Goal: Information Seeking & Learning: Check status

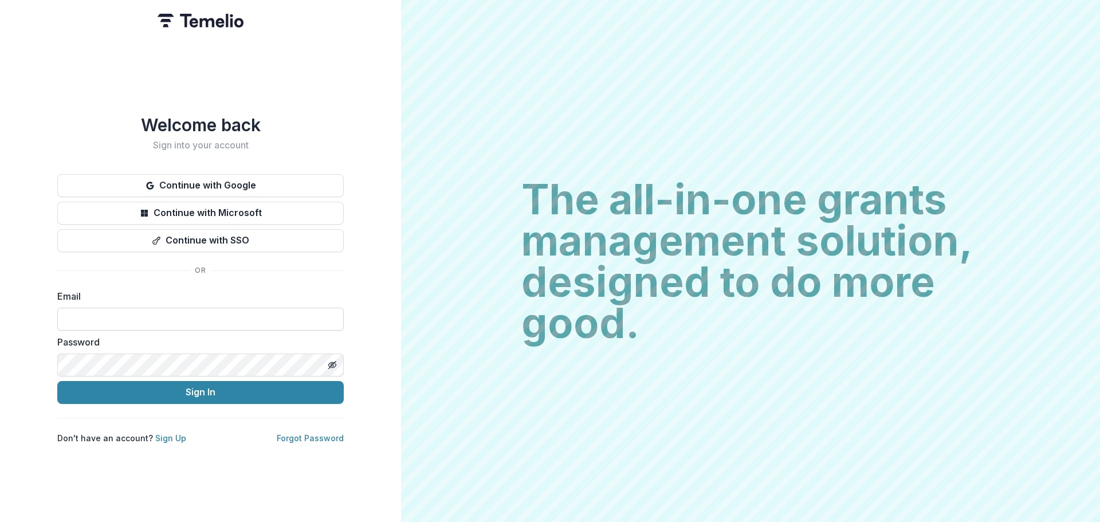
click at [95, 312] on input at bounding box center [200, 319] width 286 height 23
type input "**********"
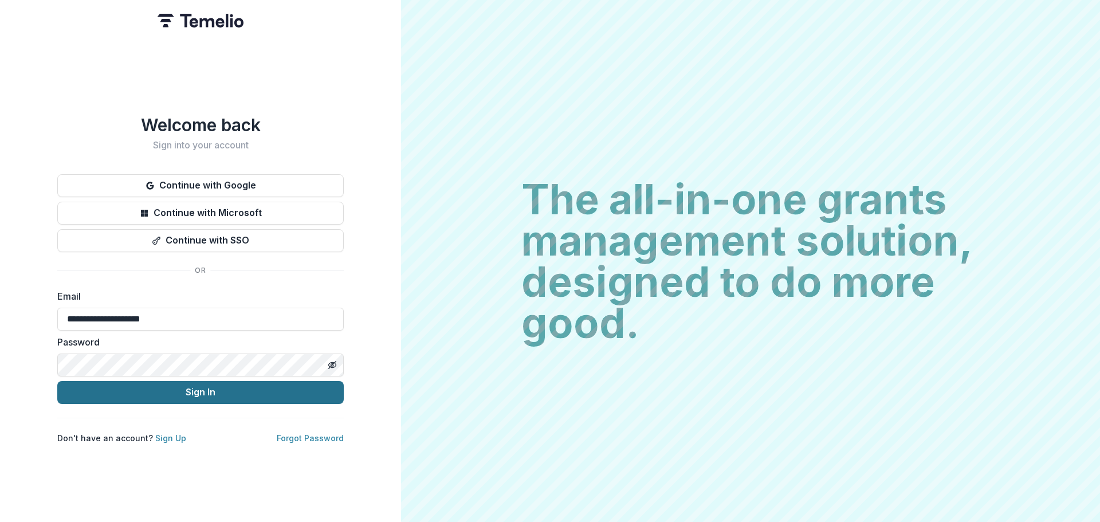
click at [200, 395] on button "Sign In" at bounding box center [200, 392] width 286 height 23
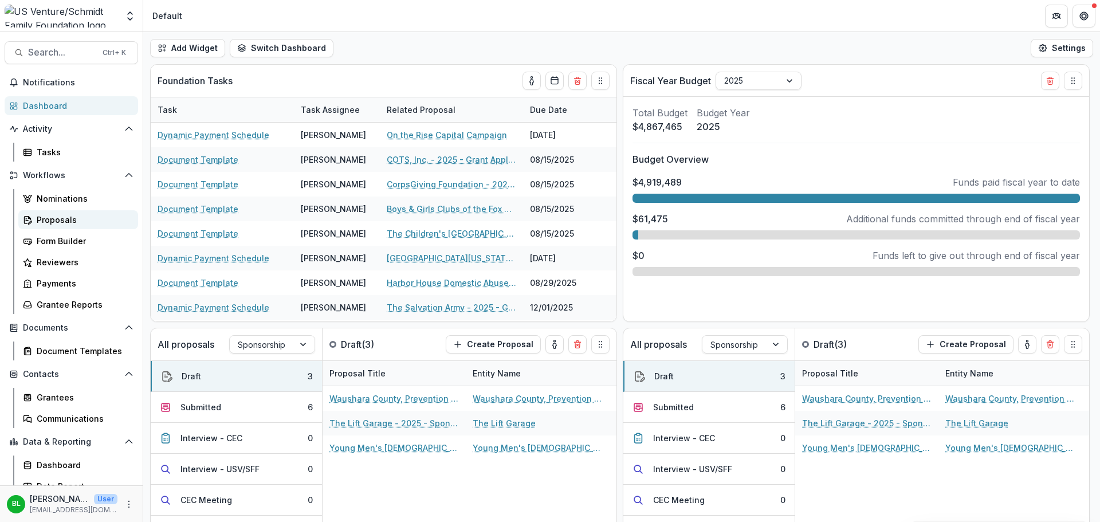
click at [60, 224] on div "Proposals" at bounding box center [83, 220] width 92 height 12
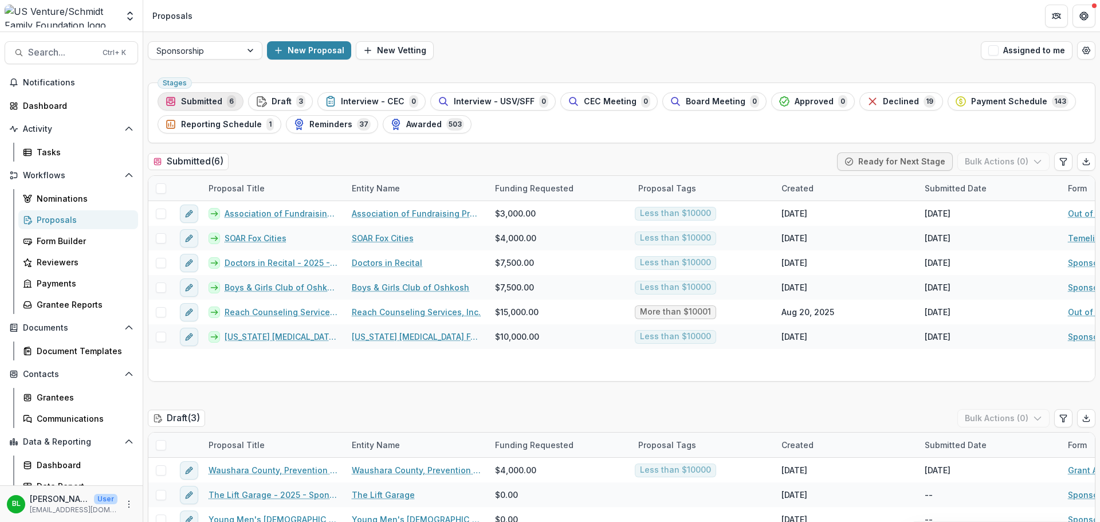
click at [209, 101] on span "Submitted" at bounding box center [201, 102] width 41 height 10
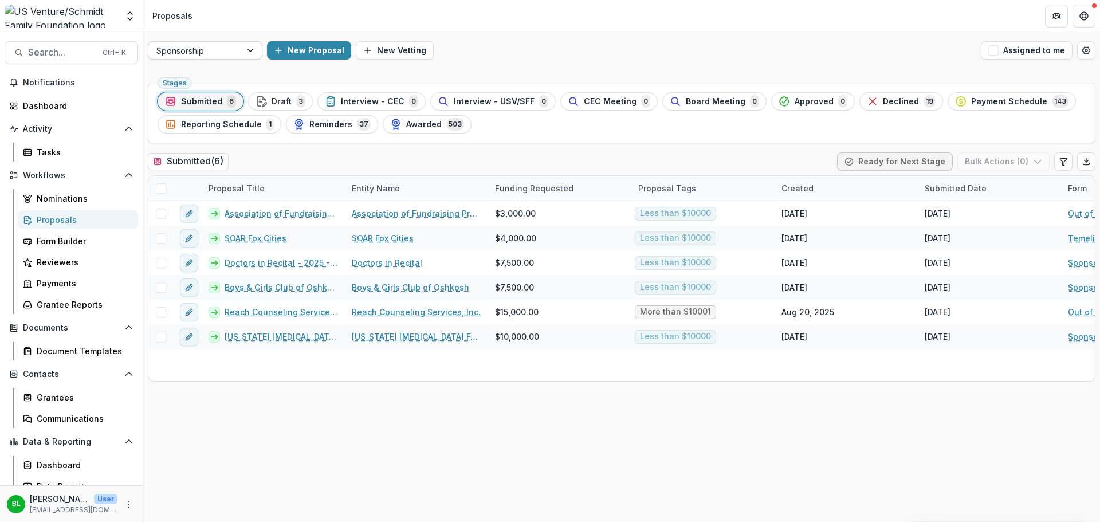
click at [253, 51] on div at bounding box center [251, 50] width 21 height 17
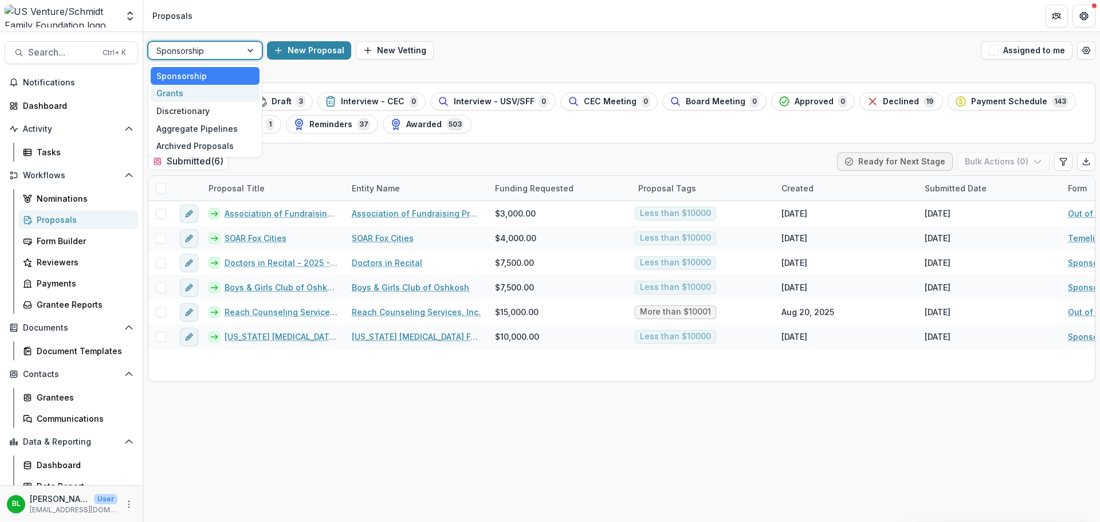
click at [218, 88] on div "Grants" at bounding box center [205, 94] width 109 height 18
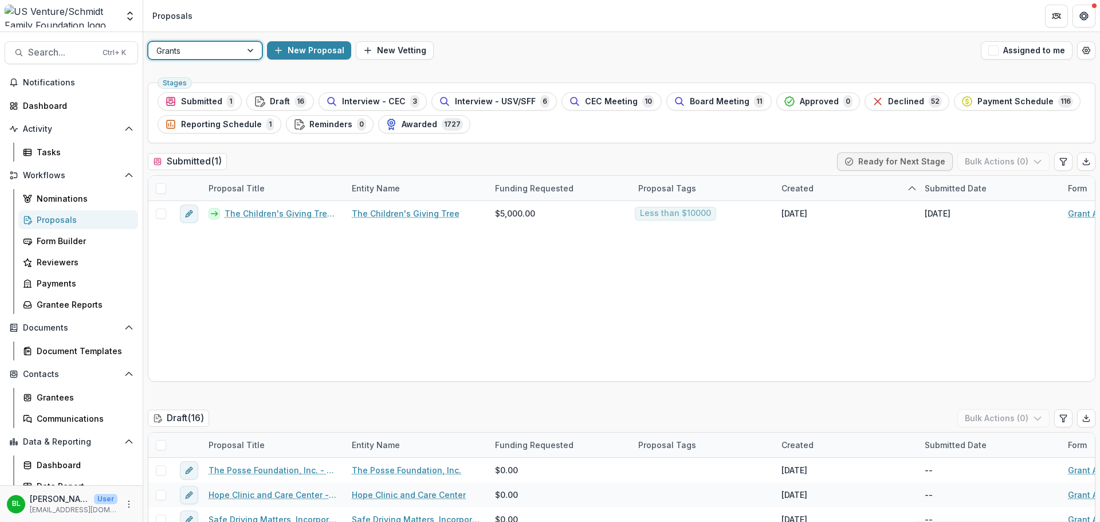
click at [345, 99] on span "Interview - CEC" at bounding box center [374, 102] width 64 height 10
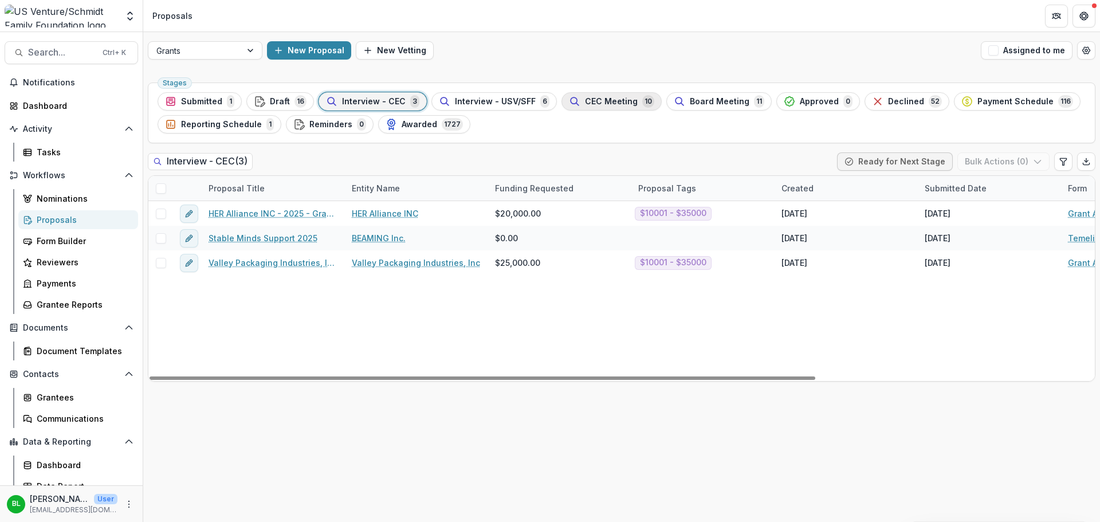
click at [603, 100] on span "CEC Meeting" at bounding box center [611, 102] width 53 height 10
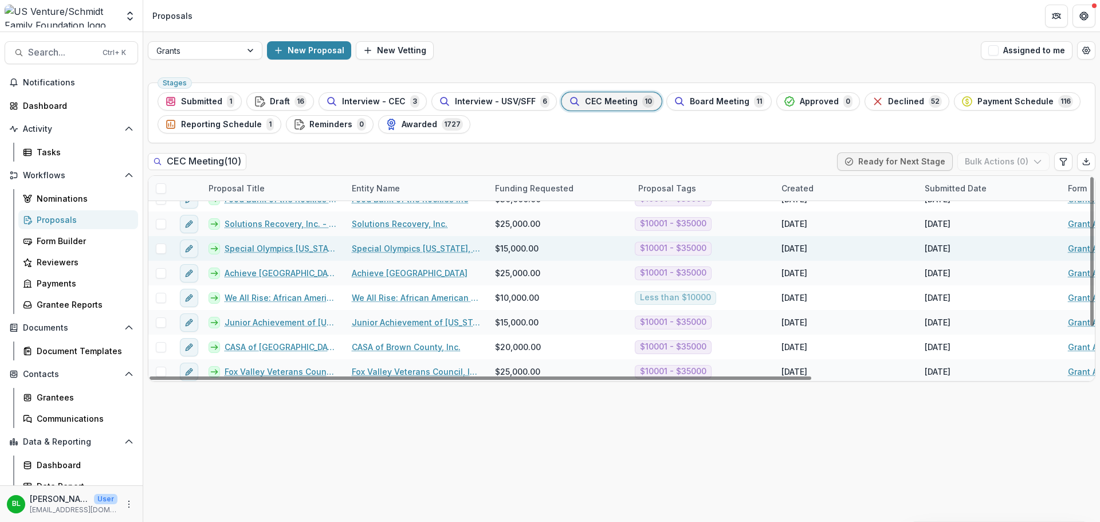
scroll to position [66, 0]
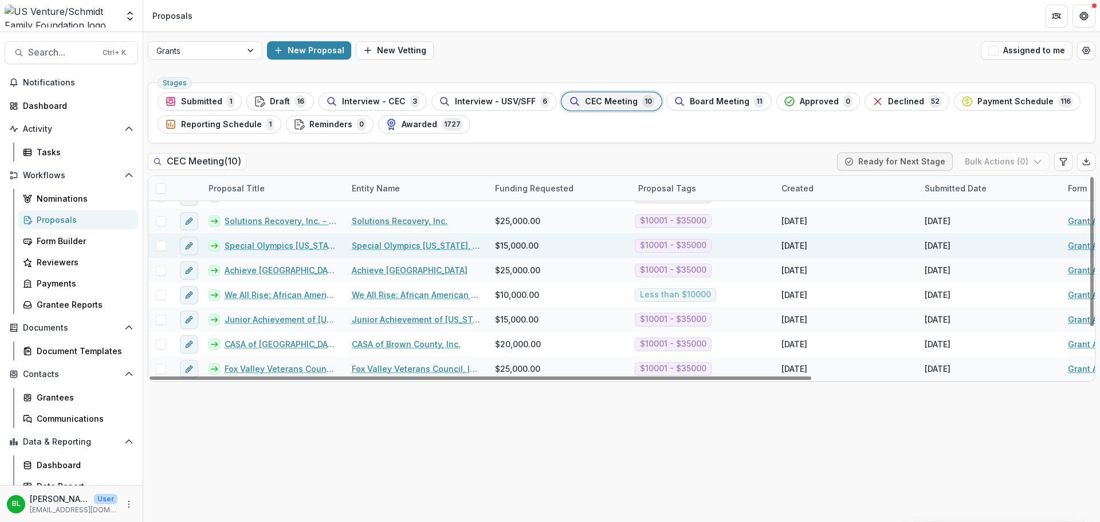
click at [283, 247] on link "Special Olympics [US_STATE], INC. - 2025 - Grant Application" at bounding box center [281, 245] width 113 height 12
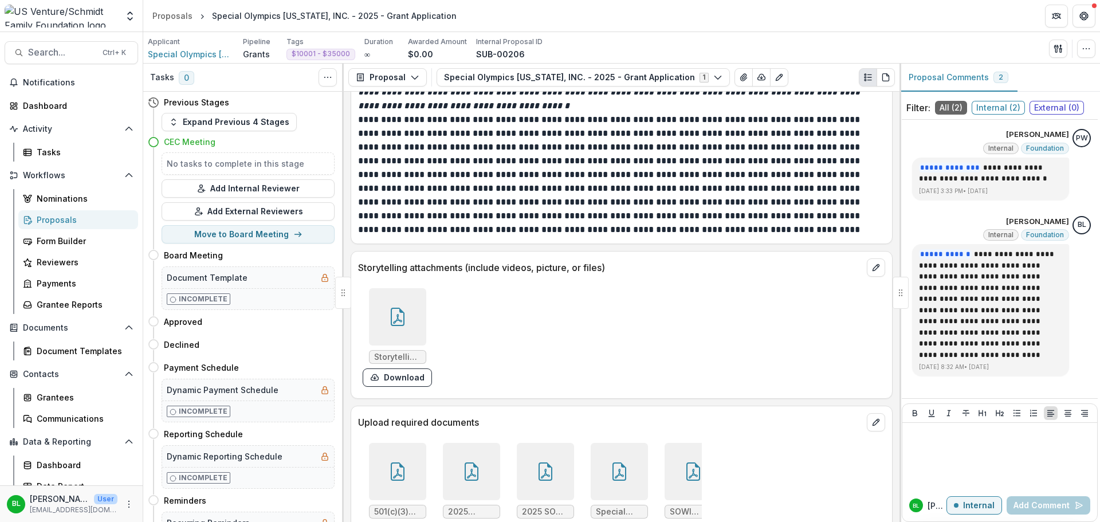
scroll to position [3717, 0]
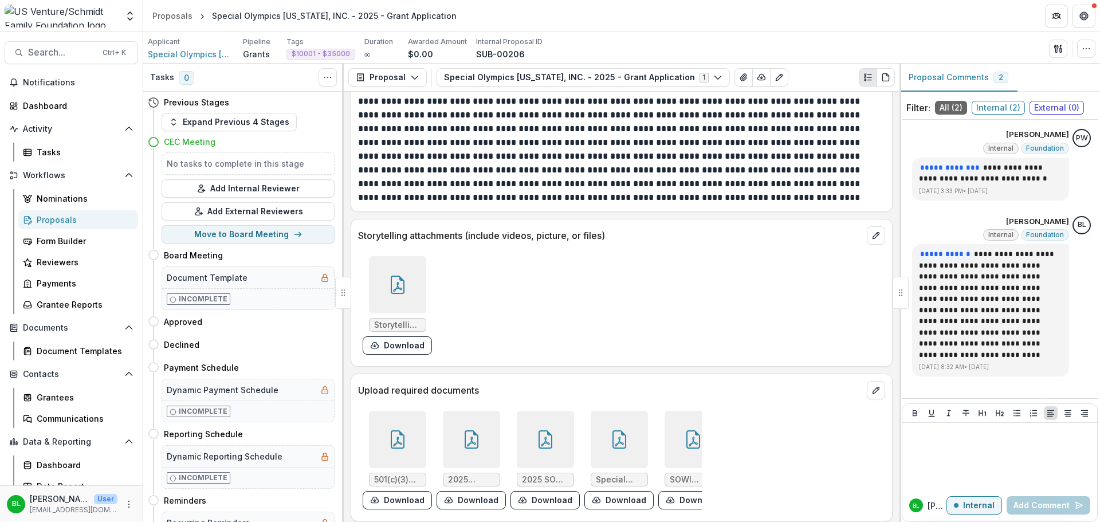
click at [408, 279] on div at bounding box center [397, 284] width 57 height 57
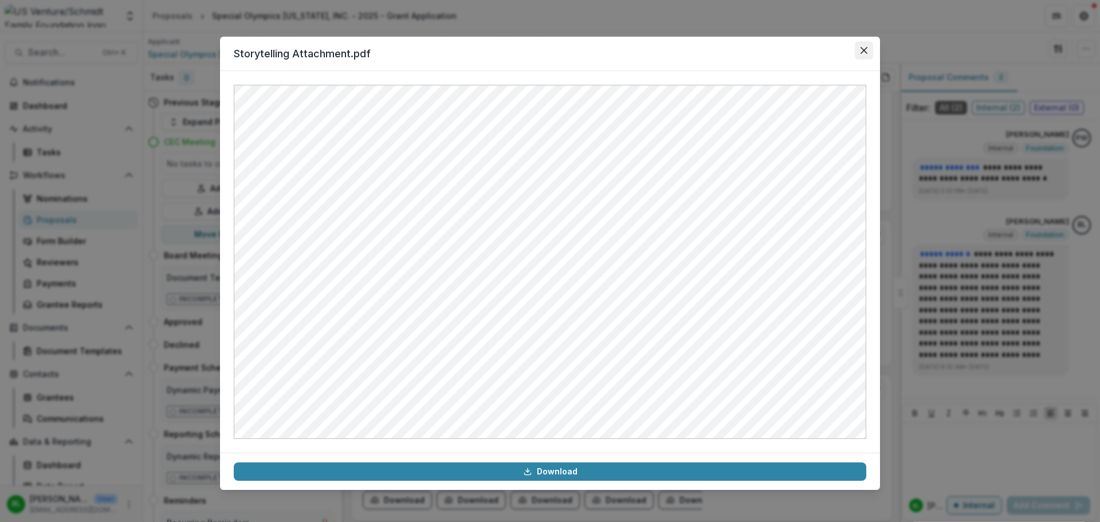
click at [864, 52] on icon "Close" at bounding box center [863, 50] width 7 height 7
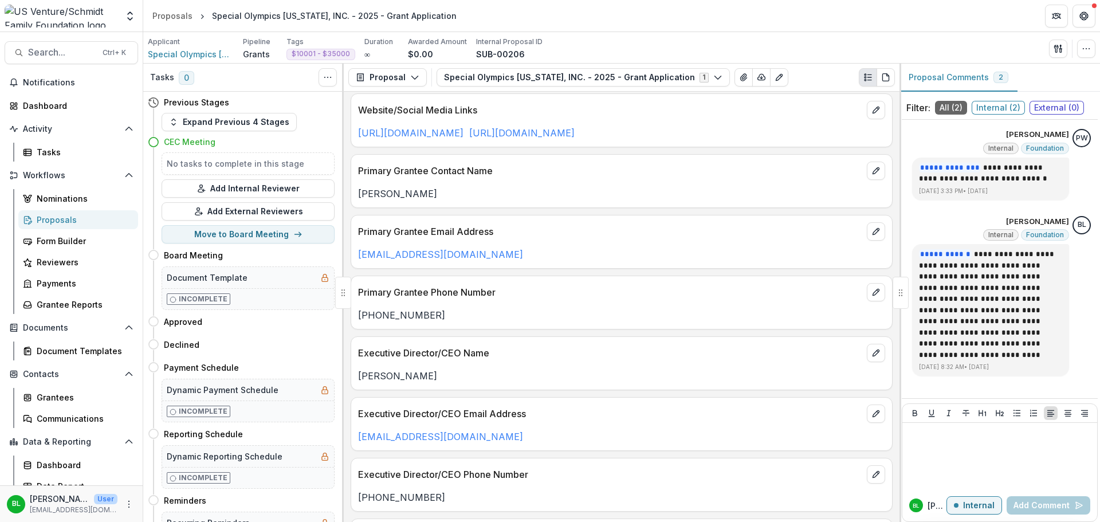
scroll to position [0, 0]
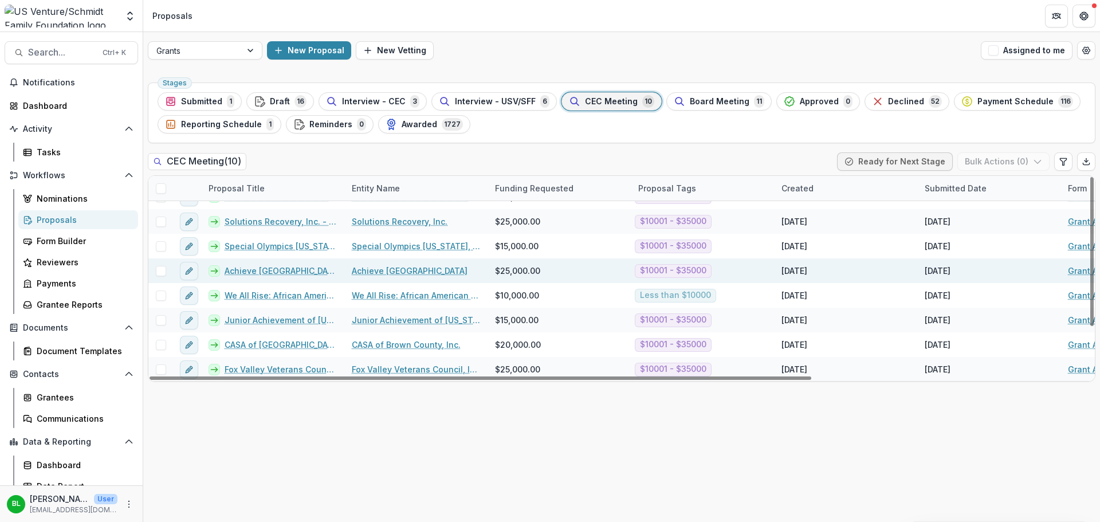
scroll to position [66, 0]
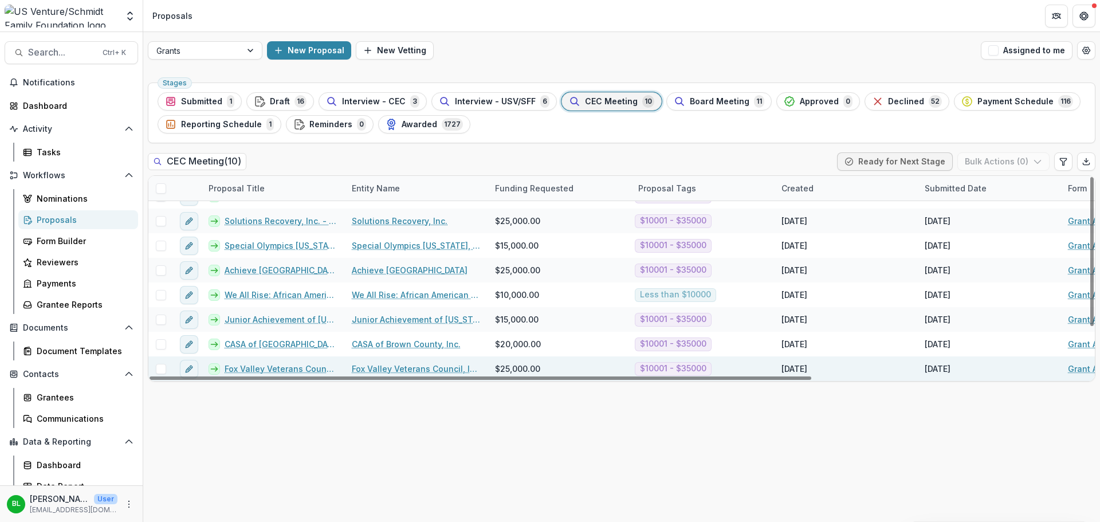
click at [292, 369] on link "Fox Valley Veterans Council, Inc. - 2025 - Grant Application" at bounding box center [281, 369] width 113 height 12
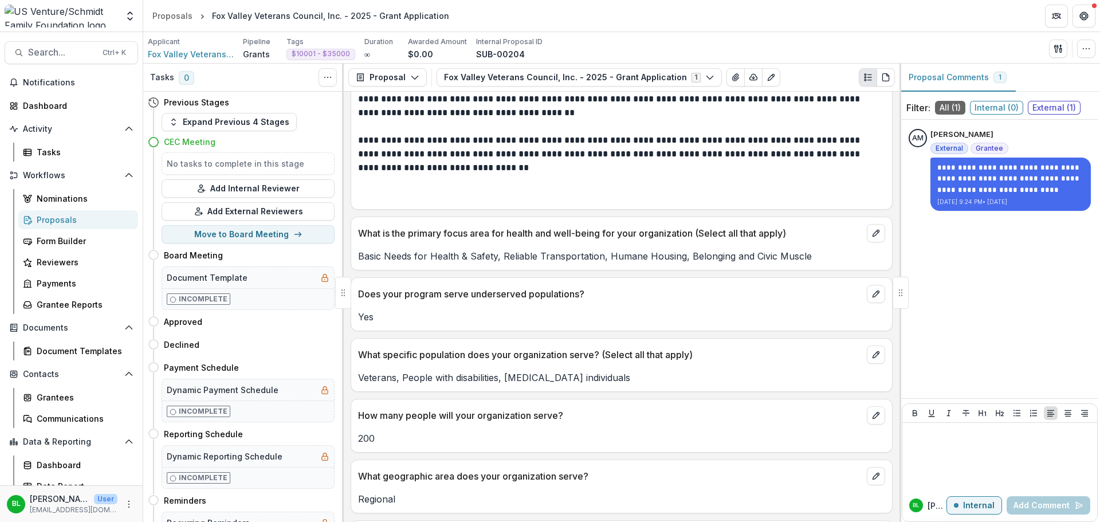
scroll to position [1776, 0]
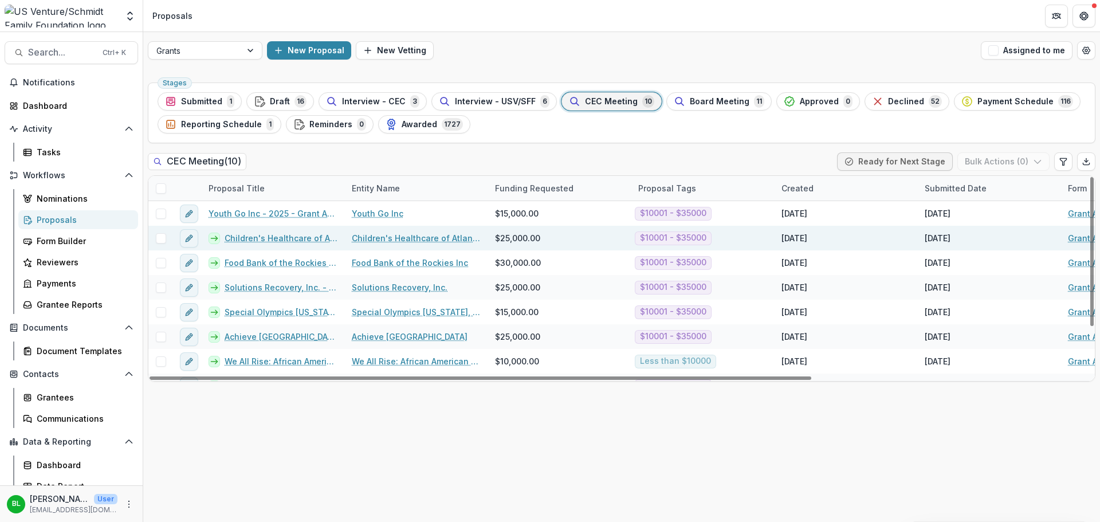
click at [294, 237] on link "Children's Healthcare of Atlanta Foundation - 2025 - Grant Application" at bounding box center [281, 238] width 113 height 12
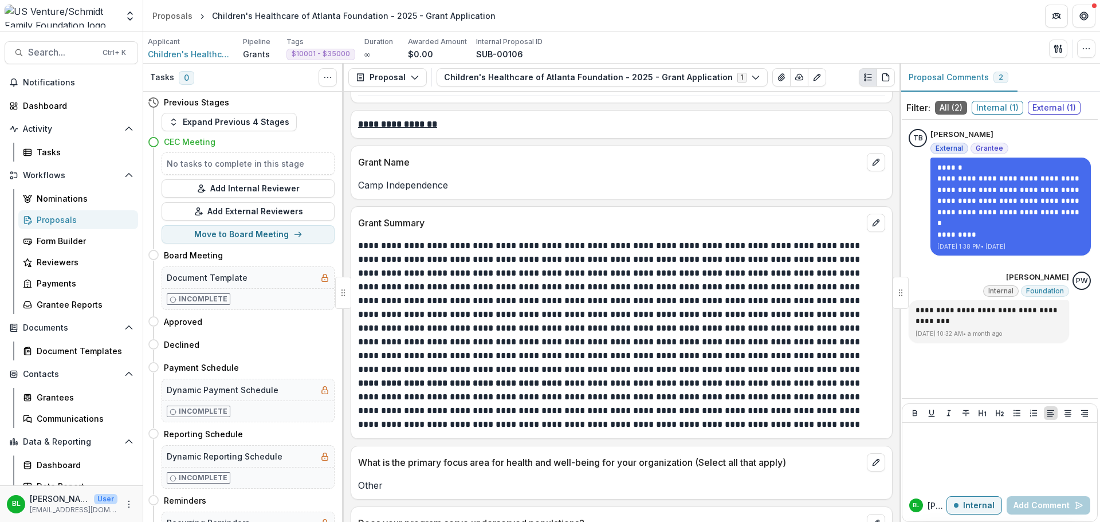
scroll to position [1146, 0]
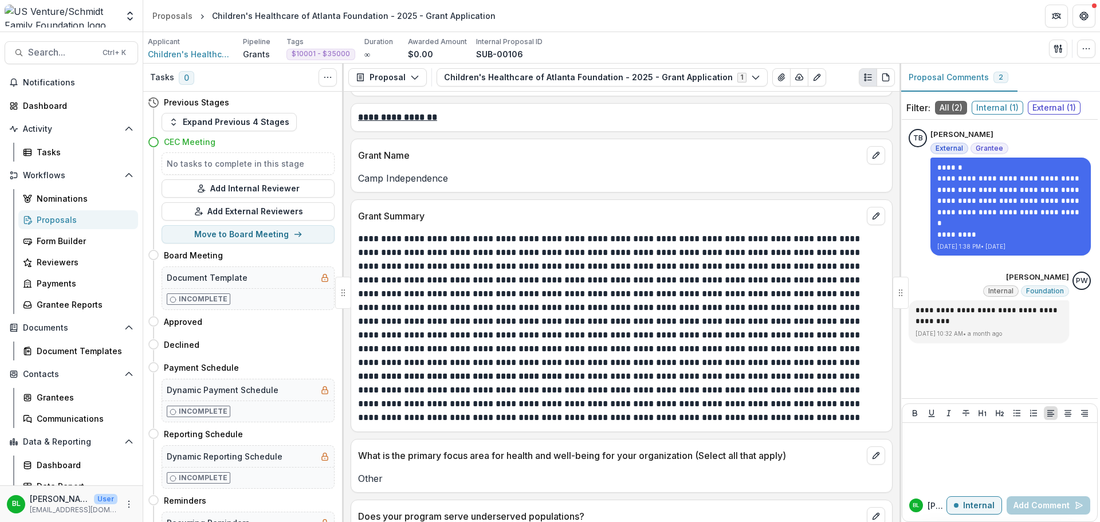
click at [52, 221] on div "Proposals" at bounding box center [83, 220] width 92 height 12
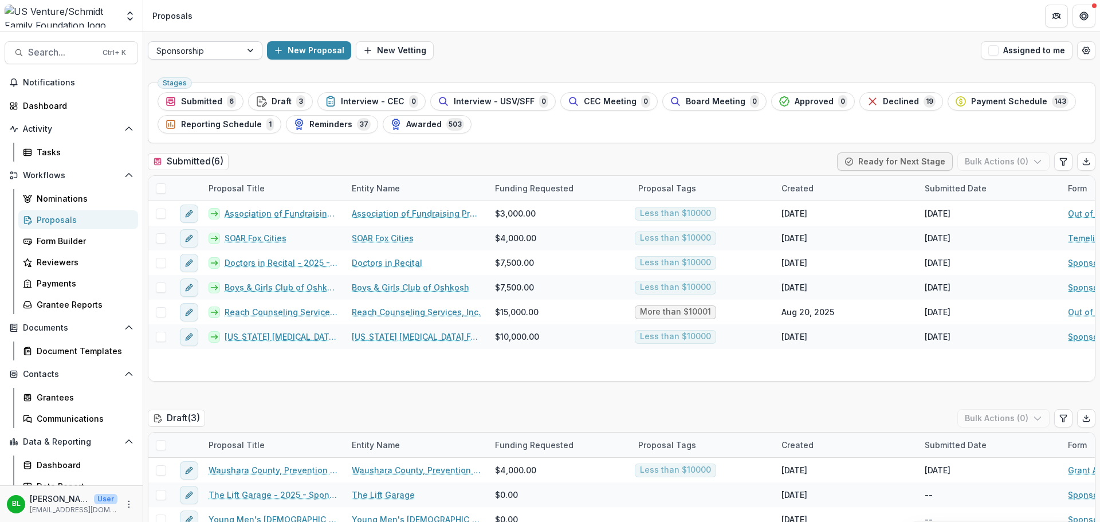
click at [254, 52] on div at bounding box center [251, 50] width 21 height 17
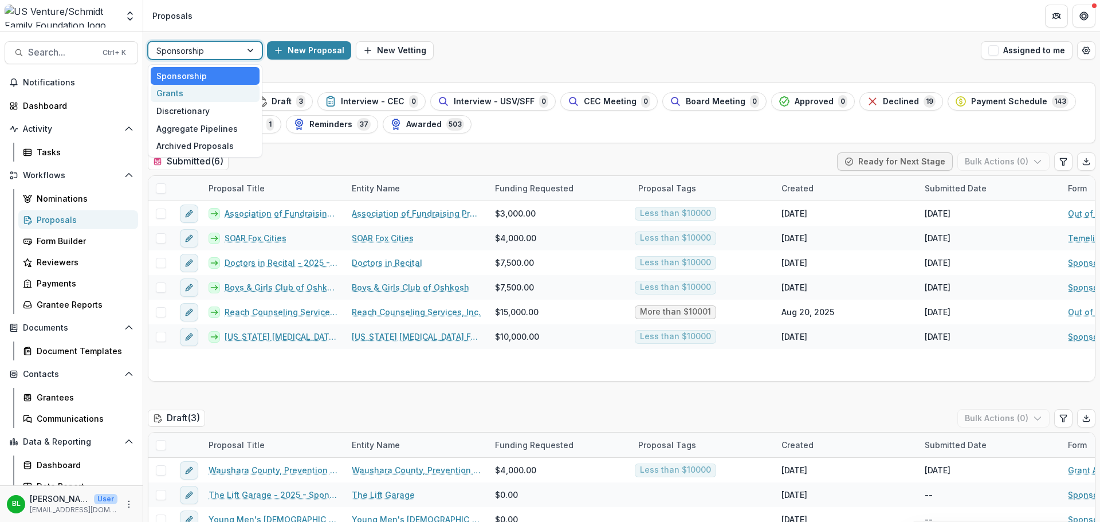
click at [216, 93] on div "Grants" at bounding box center [205, 94] width 109 height 18
click at [176, 96] on ul "Stages Submitted 6 Draft 3 Interview - CEC 0 Interview - USV/SFF 0 CEC Meeting …" at bounding box center [622, 112] width 928 height 41
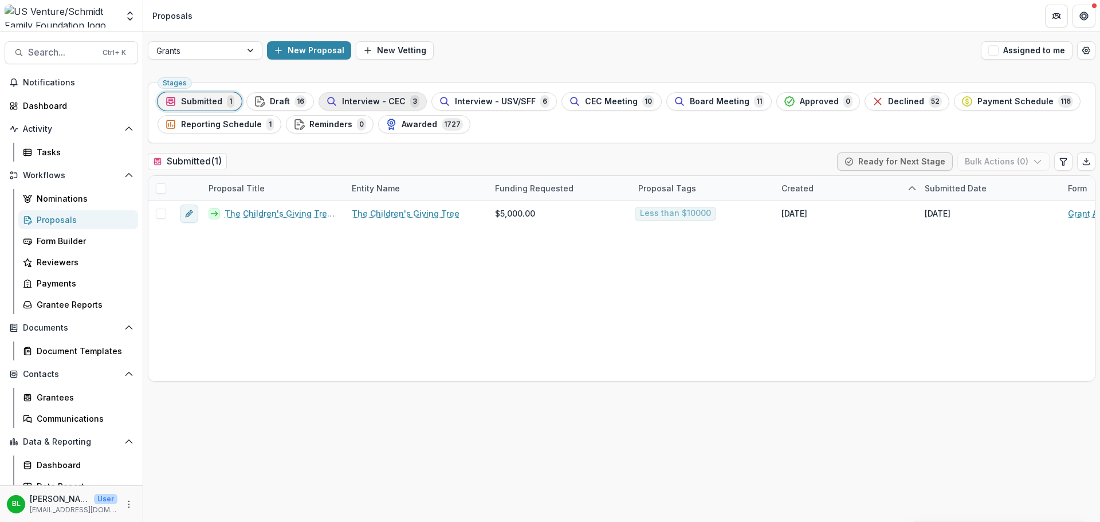
click at [354, 101] on span "Interview - CEC" at bounding box center [374, 102] width 64 height 10
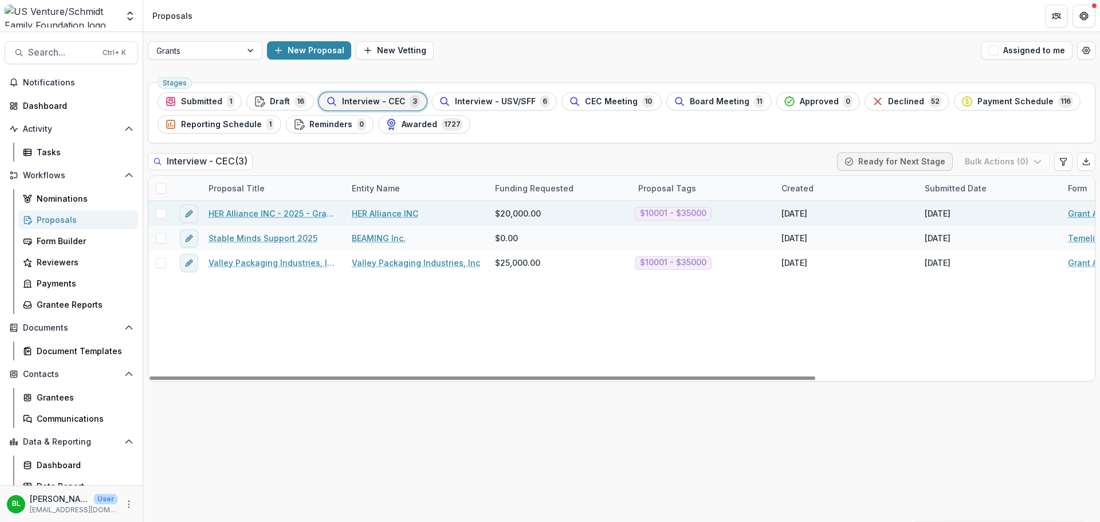
click at [284, 215] on link "HER Alliance INC - 2025 - Grant Application" at bounding box center [272, 213] width 129 height 12
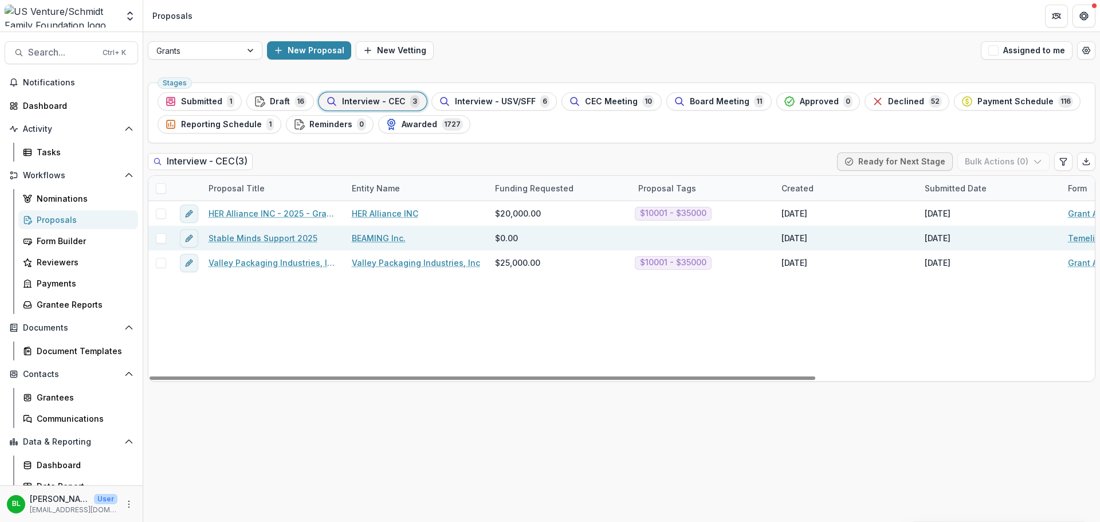
click at [278, 239] on link "Stable Minds Support 2025" at bounding box center [262, 238] width 109 height 12
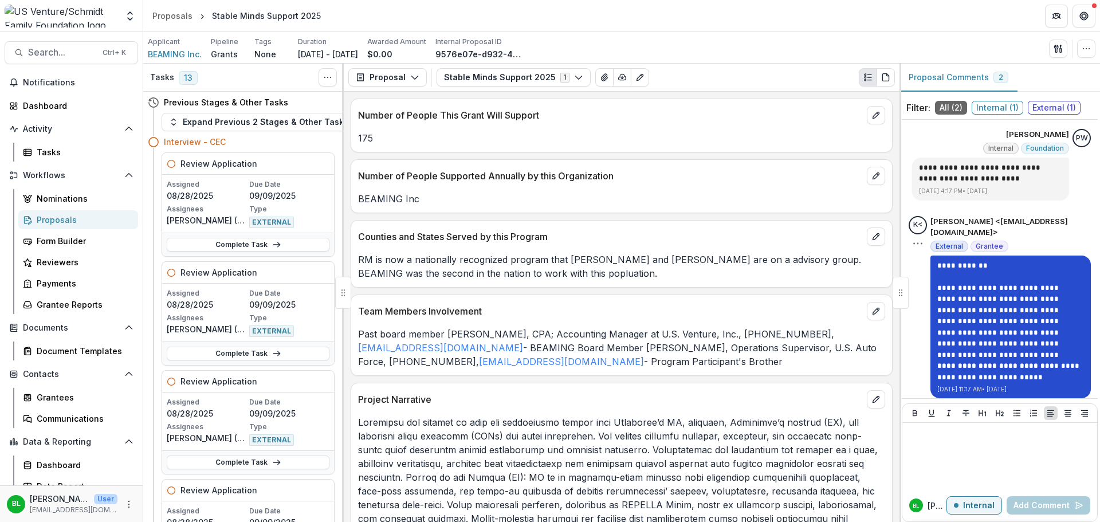
click at [970, 370] on link "**********" at bounding box center [1009, 371] width 144 height 19
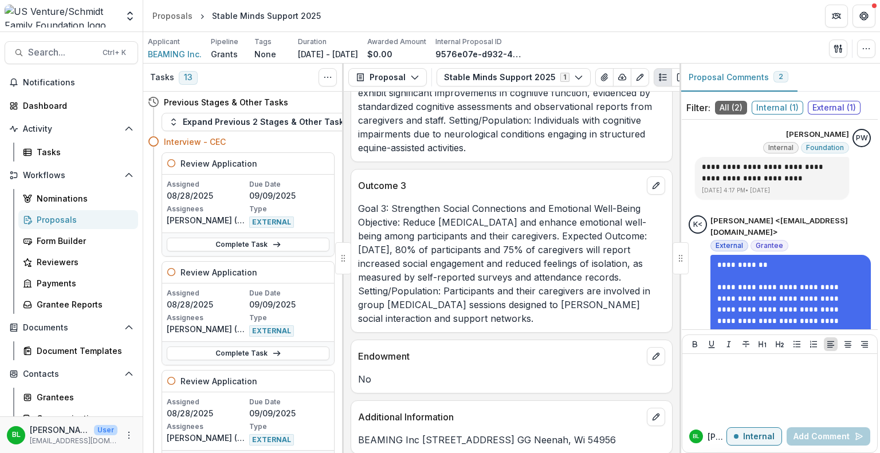
scroll to position [2973, 0]
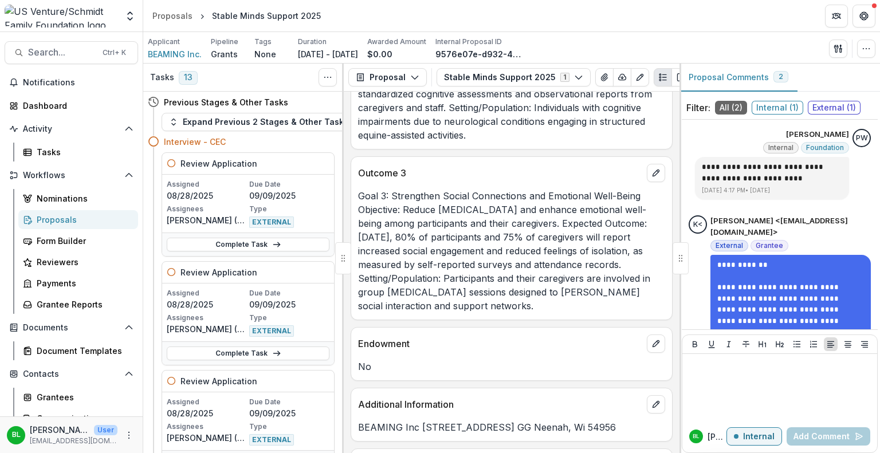
click at [55, 221] on div "Proposals" at bounding box center [83, 220] width 92 height 12
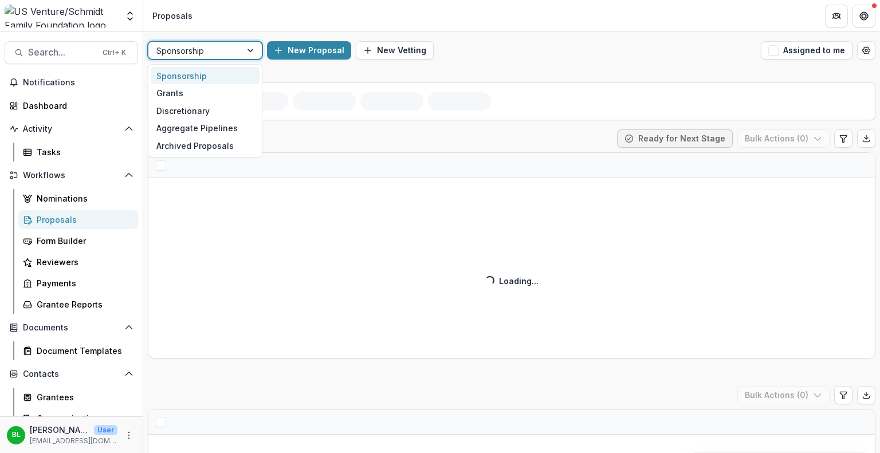
click at [253, 50] on div at bounding box center [251, 50] width 21 height 17
click at [223, 89] on div "Grants" at bounding box center [205, 93] width 109 height 18
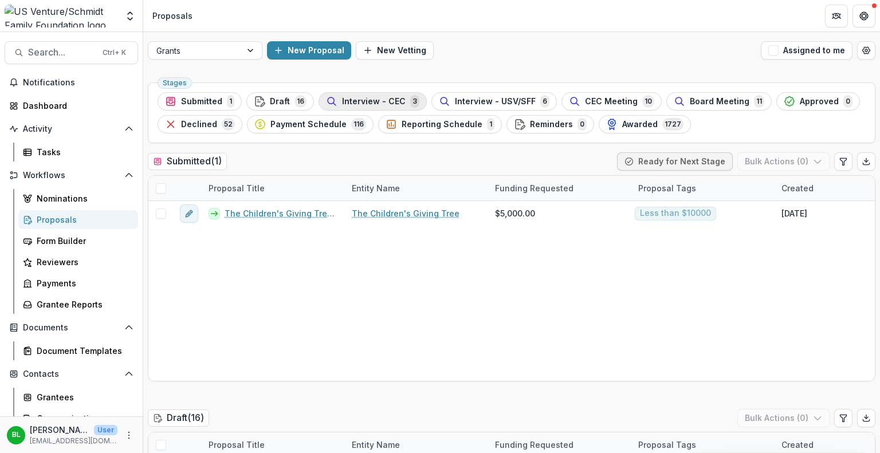
click at [375, 105] on span "Interview - CEC" at bounding box center [374, 102] width 64 height 10
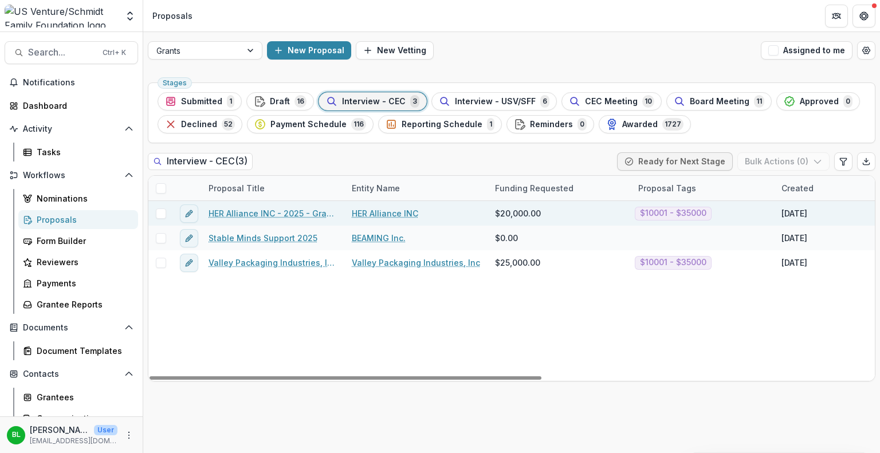
click at [253, 211] on link "HER Alliance INC - 2025 - Grant Application" at bounding box center [272, 213] width 129 height 12
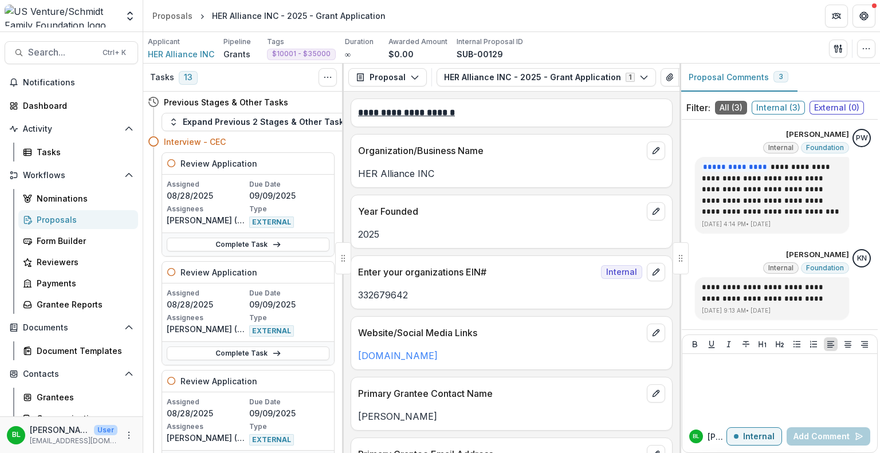
click at [55, 218] on div "Proposals" at bounding box center [83, 220] width 92 height 12
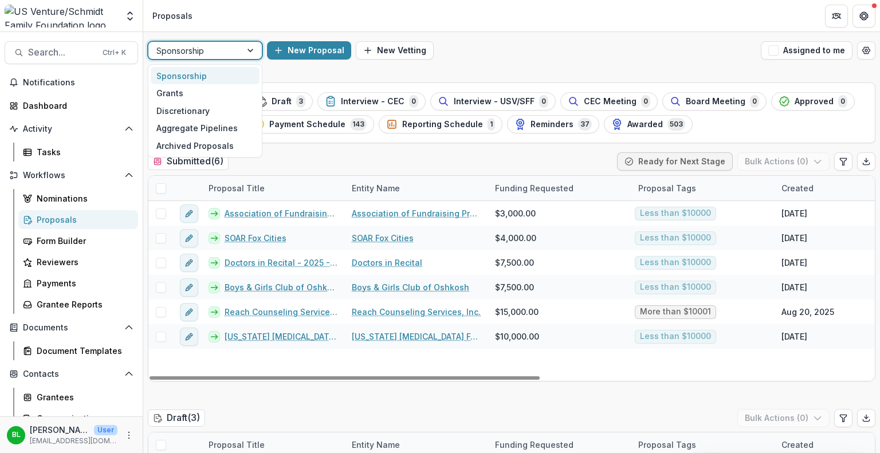
click at [252, 50] on div at bounding box center [251, 50] width 21 height 17
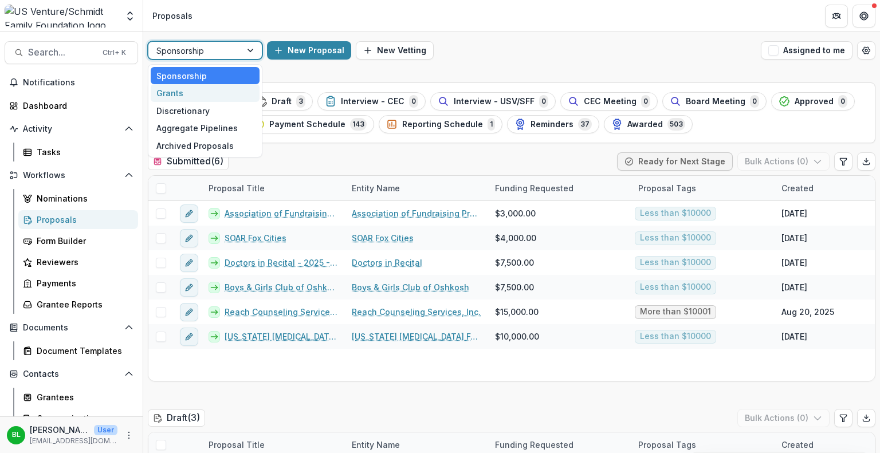
click at [223, 93] on div "Grants" at bounding box center [205, 93] width 109 height 18
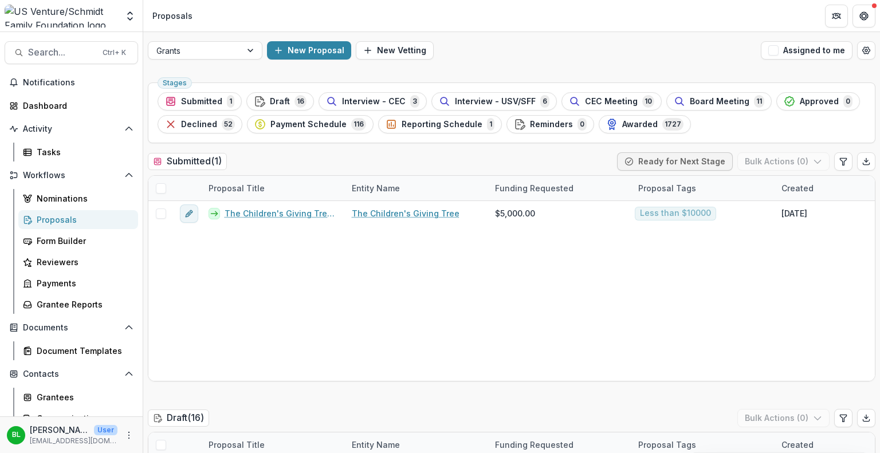
click at [183, 91] on div "Stages Submitted 1 Draft 16 Interview - CEC 3 Interview - USV/SFF 6 CEC Meeting…" at bounding box center [511, 112] width 727 height 61
click at [605, 99] on span "CEC Meeting" at bounding box center [611, 102] width 53 height 10
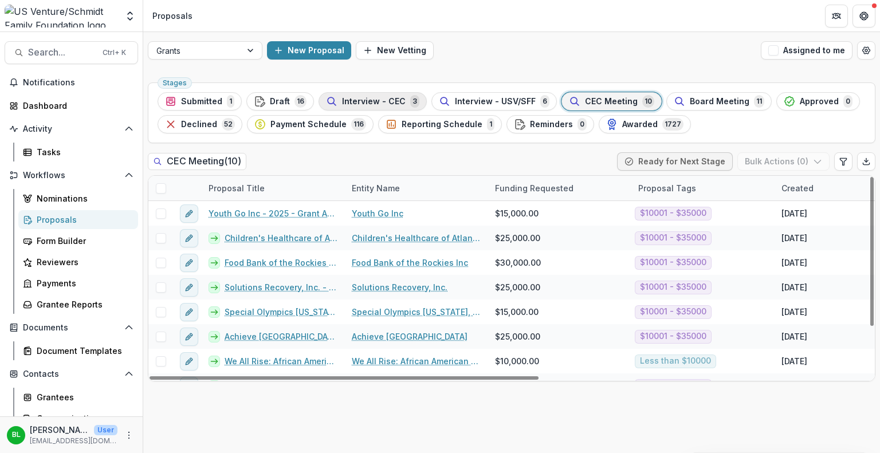
click at [376, 99] on span "Interview - CEC" at bounding box center [374, 102] width 64 height 10
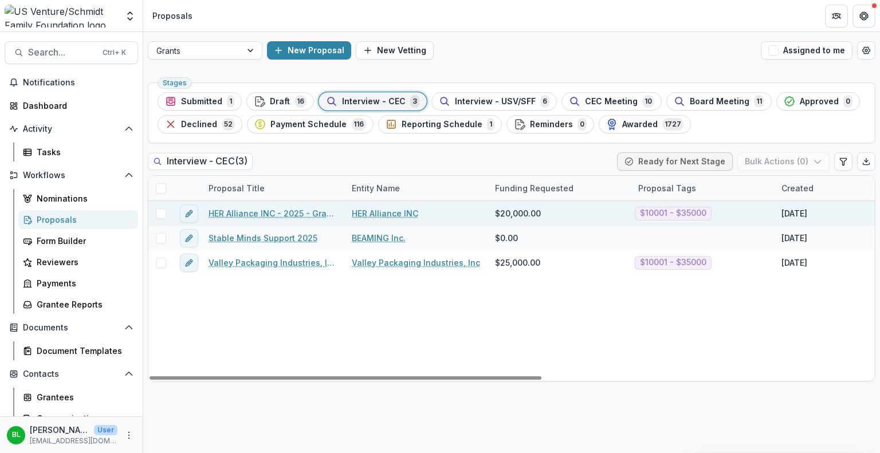
click at [273, 209] on link "HER Alliance INC - 2025 - Grant Application" at bounding box center [272, 213] width 129 height 12
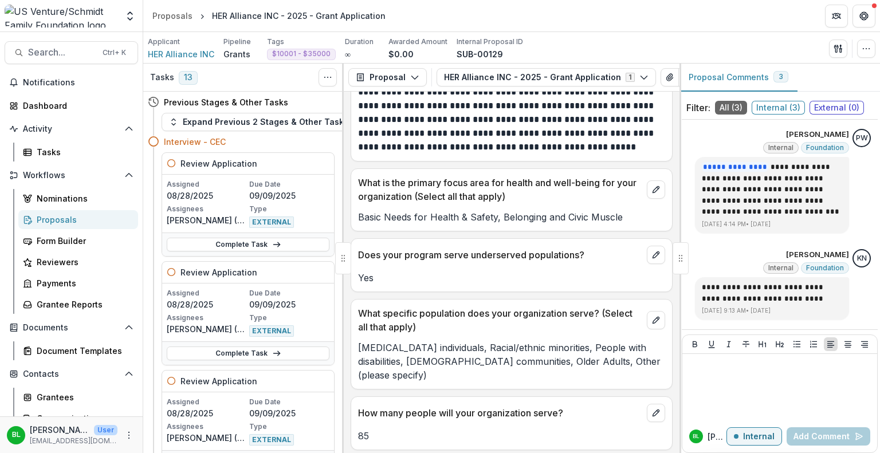
scroll to position [1853, 0]
